Goal: Check status

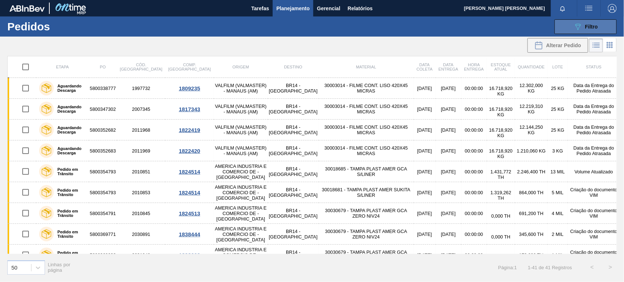
click at [565, 33] on button "089F7B8B-B2A5-4AFE-B5C0-19BA573D28AC Filtro" at bounding box center [585, 26] width 62 height 15
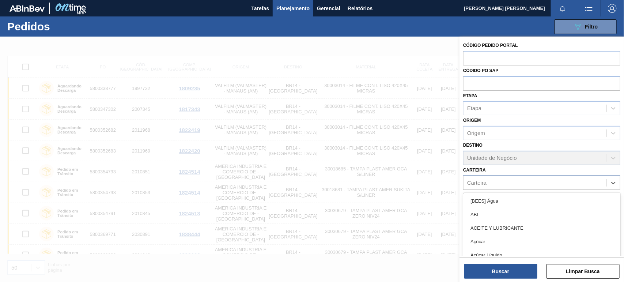
click at [488, 181] on div "Carteira" at bounding box center [534, 182] width 143 height 11
click at [489, 180] on div "Carteira" at bounding box center [534, 182] width 143 height 11
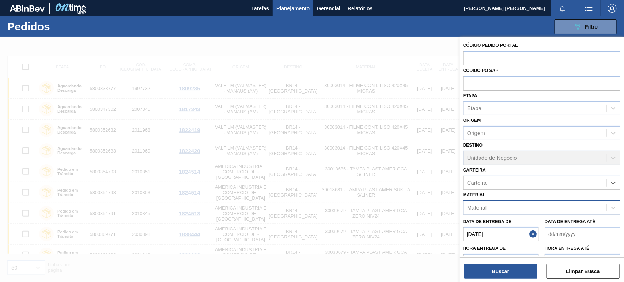
click at [489, 204] on div "Material" at bounding box center [534, 207] width 143 height 11
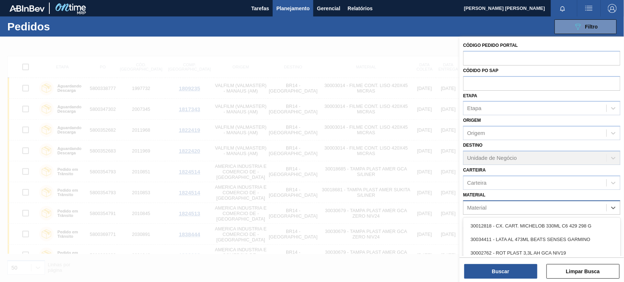
paste input "30030654"
type input "30030654"
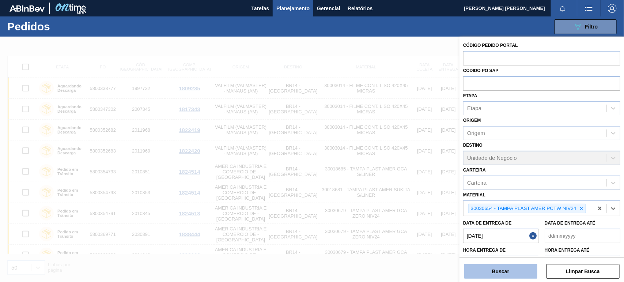
click at [506, 274] on button "Buscar" at bounding box center [500, 271] width 73 height 15
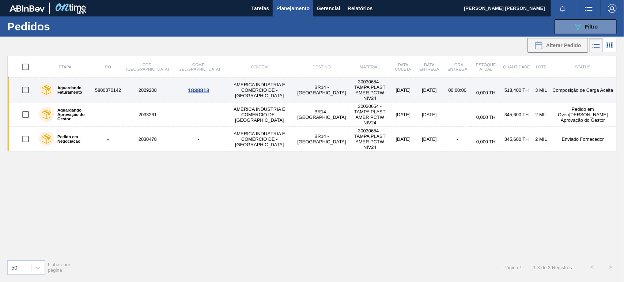
click at [391, 88] on td "[DATE]" at bounding box center [403, 90] width 24 height 24
